Goal: Task Accomplishment & Management: Complete application form

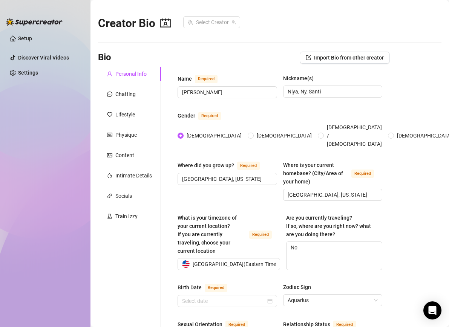
radio input "true"
type input "[DATE]"
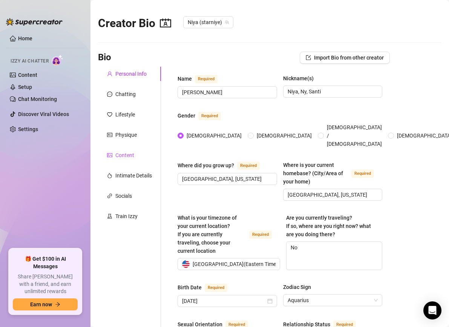
click at [123, 153] on div "Content" at bounding box center [124, 155] width 19 height 8
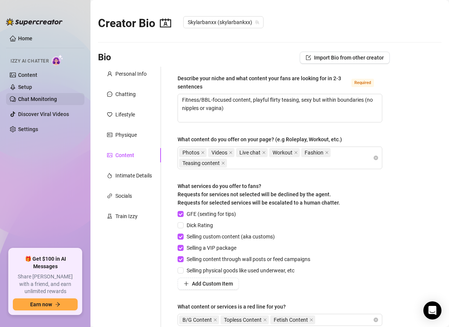
checkbox input "true"
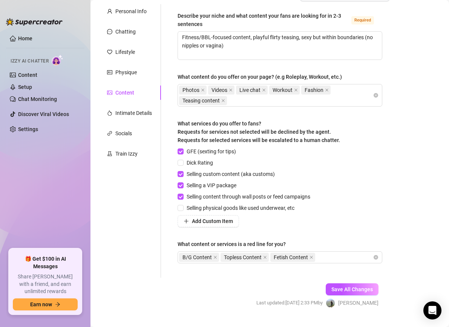
drag, startPoint x: 380, startPoint y: 176, endPoint x: 378, endPoint y: 213, distance: 36.9
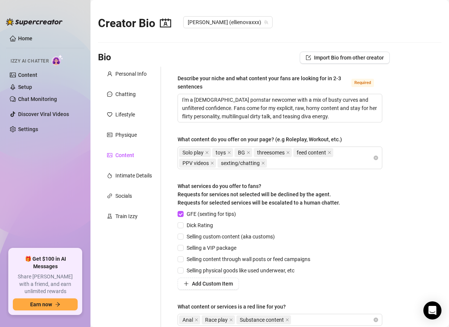
type textarea "I'm a [DEMOGRAPHIC_DATA] pornstar newcomer with a mix of busty curves and unfil…"
checkbox input "true"
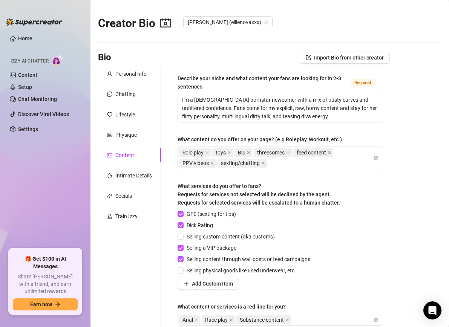
drag, startPoint x: 412, startPoint y: 112, endPoint x: 410, endPoint y: 138, distance: 25.7
